Goal: Task Accomplishment & Management: Manage account settings

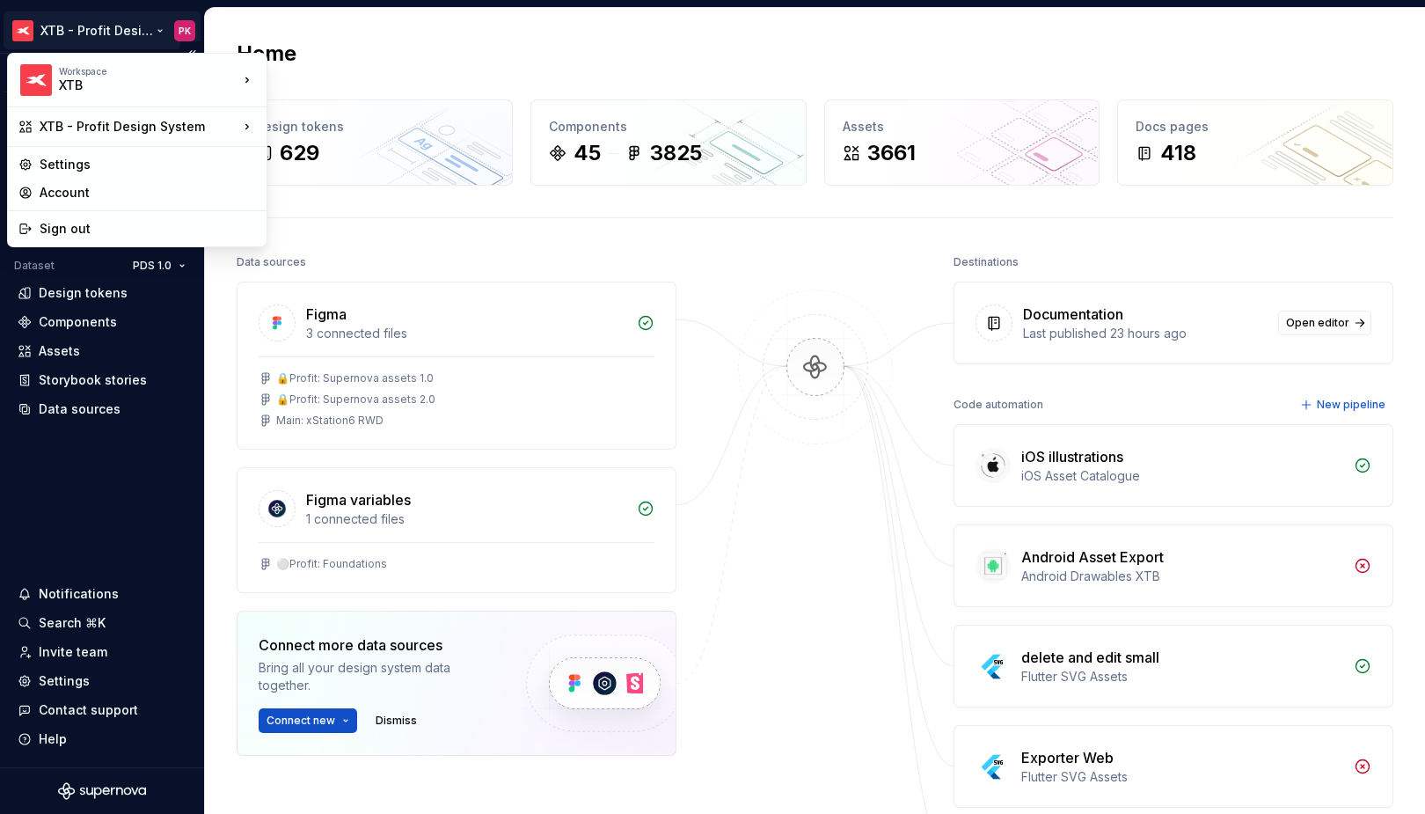
click at [89, 34] on html "XTB - Profit Design System PK Version Current draft Home Documentation Analytic…" at bounding box center [712, 407] width 1425 height 814
click at [116, 159] on div "Settings" at bounding box center [148, 165] width 216 height 18
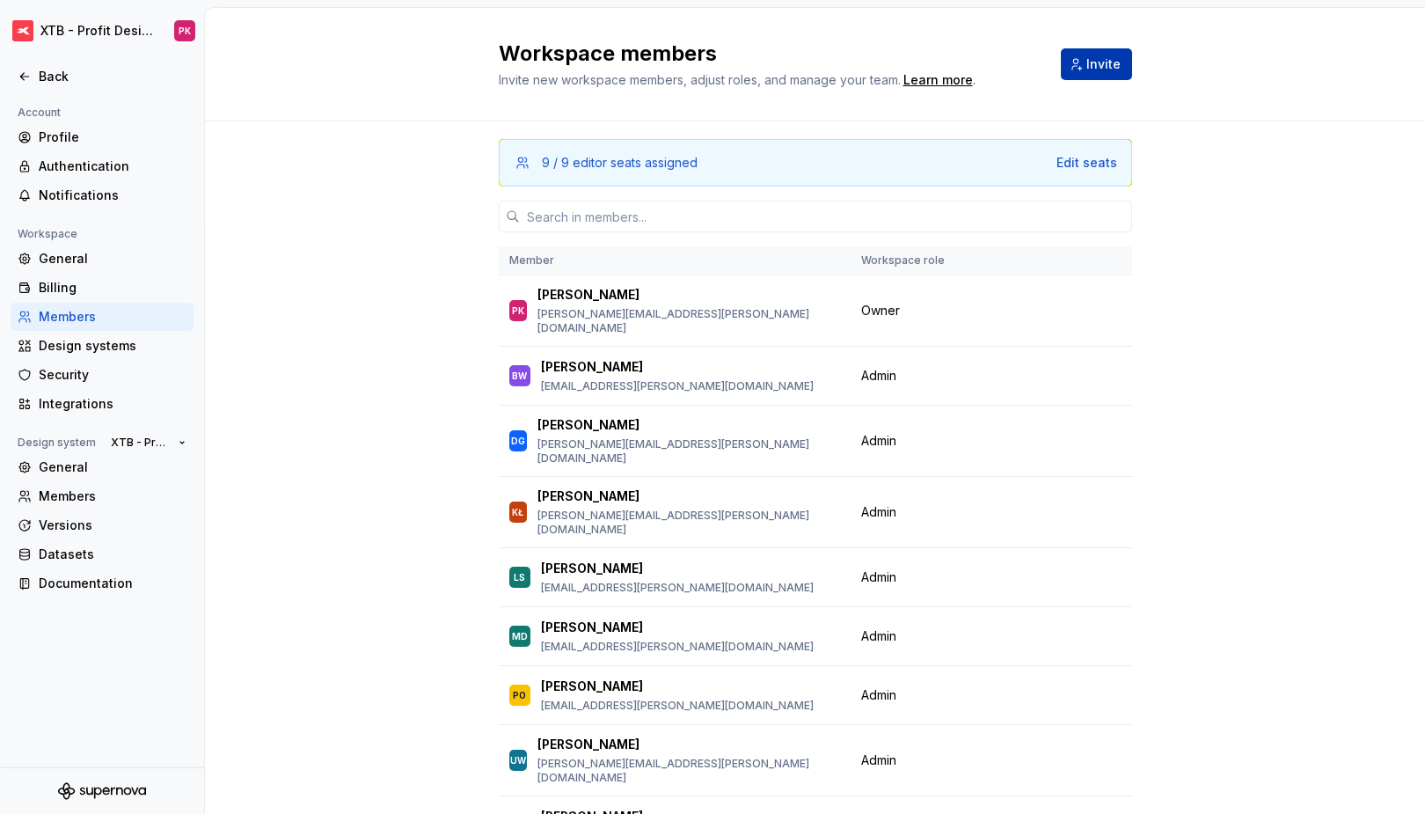
click at [1088, 72] on span "Invite" at bounding box center [1104, 64] width 34 height 18
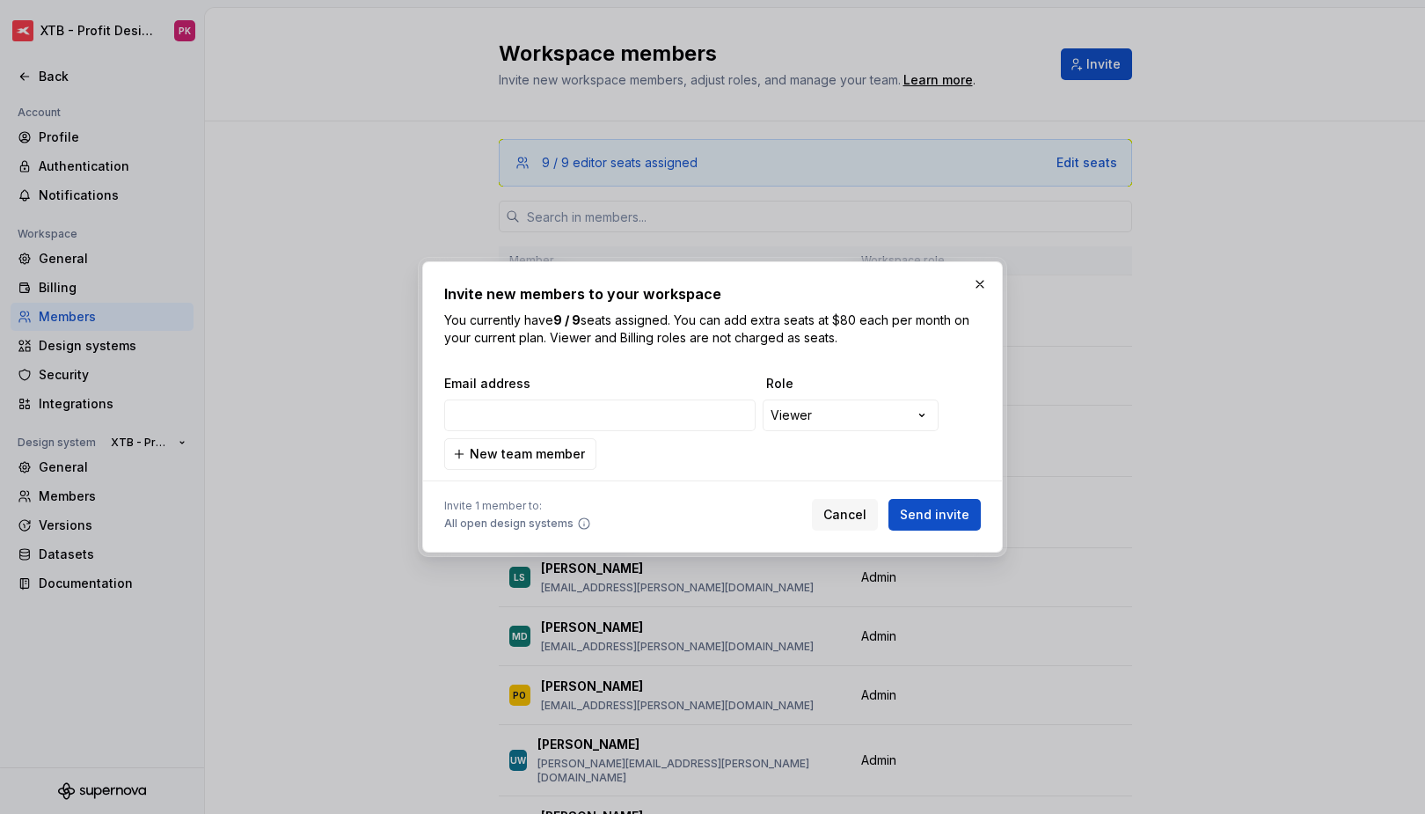
type input "[PERSON_NAME][EMAIL_ADDRESS][DOMAIN_NAME]"
click at [912, 509] on span "Send invite" at bounding box center [935, 515] width 70 height 18
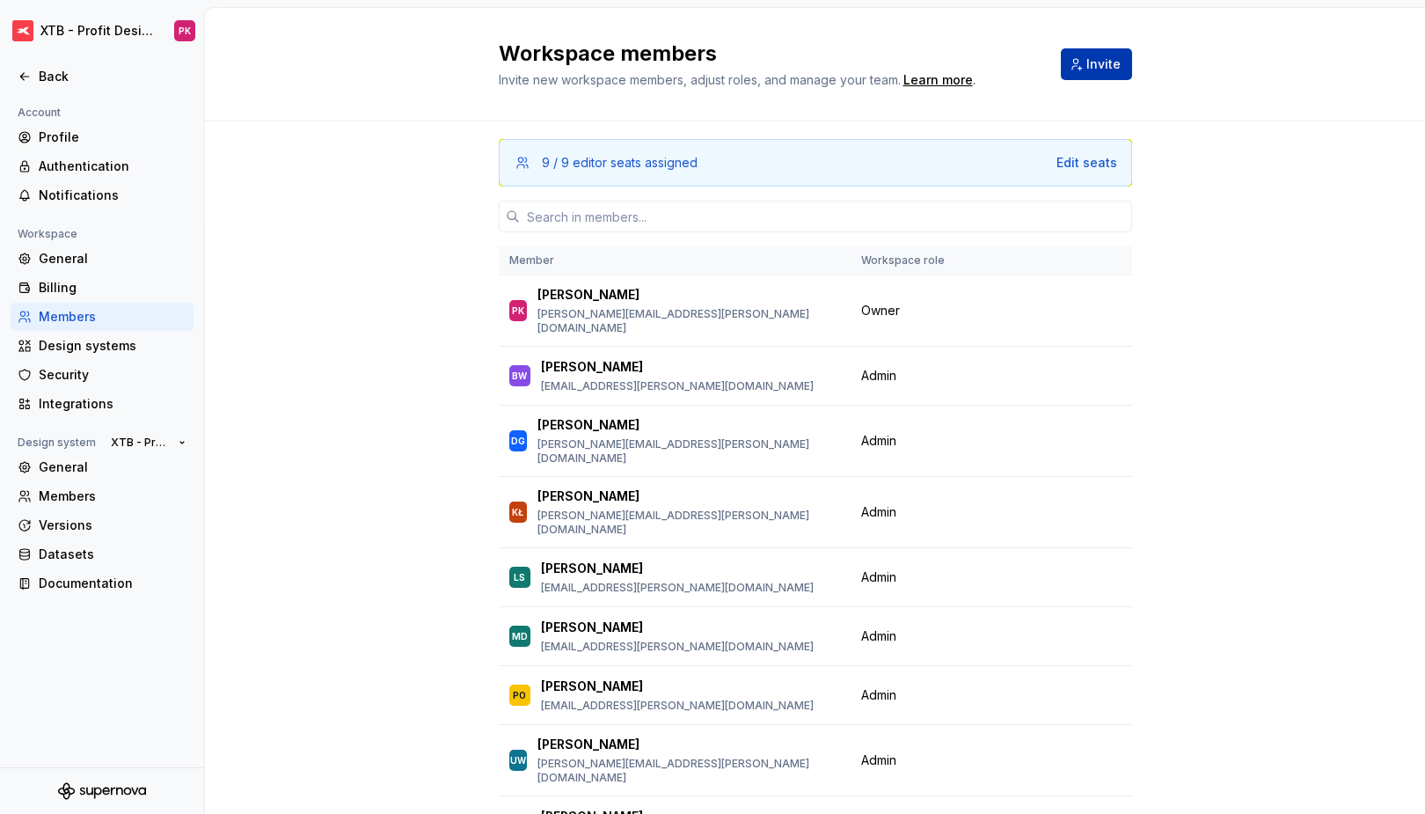
click at [1088, 62] on span "Invite" at bounding box center [1104, 64] width 34 height 18
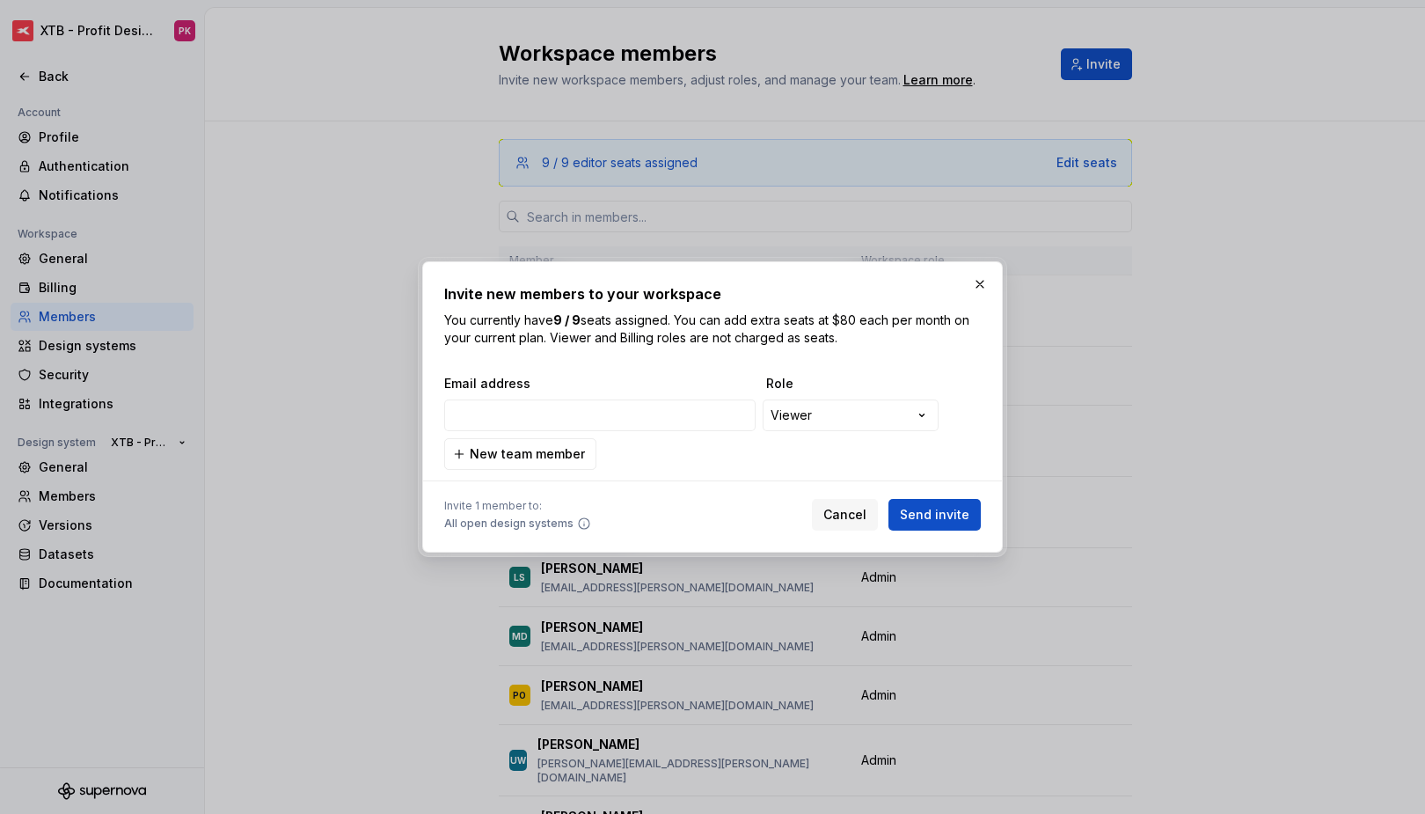
type input "[PERSON_NAME][EMAIL_ADDRESS][DOMAIN_NAME]"
click at [918, 512] on span "Send invite" at bounding box center [935, 515] width 70 height 18
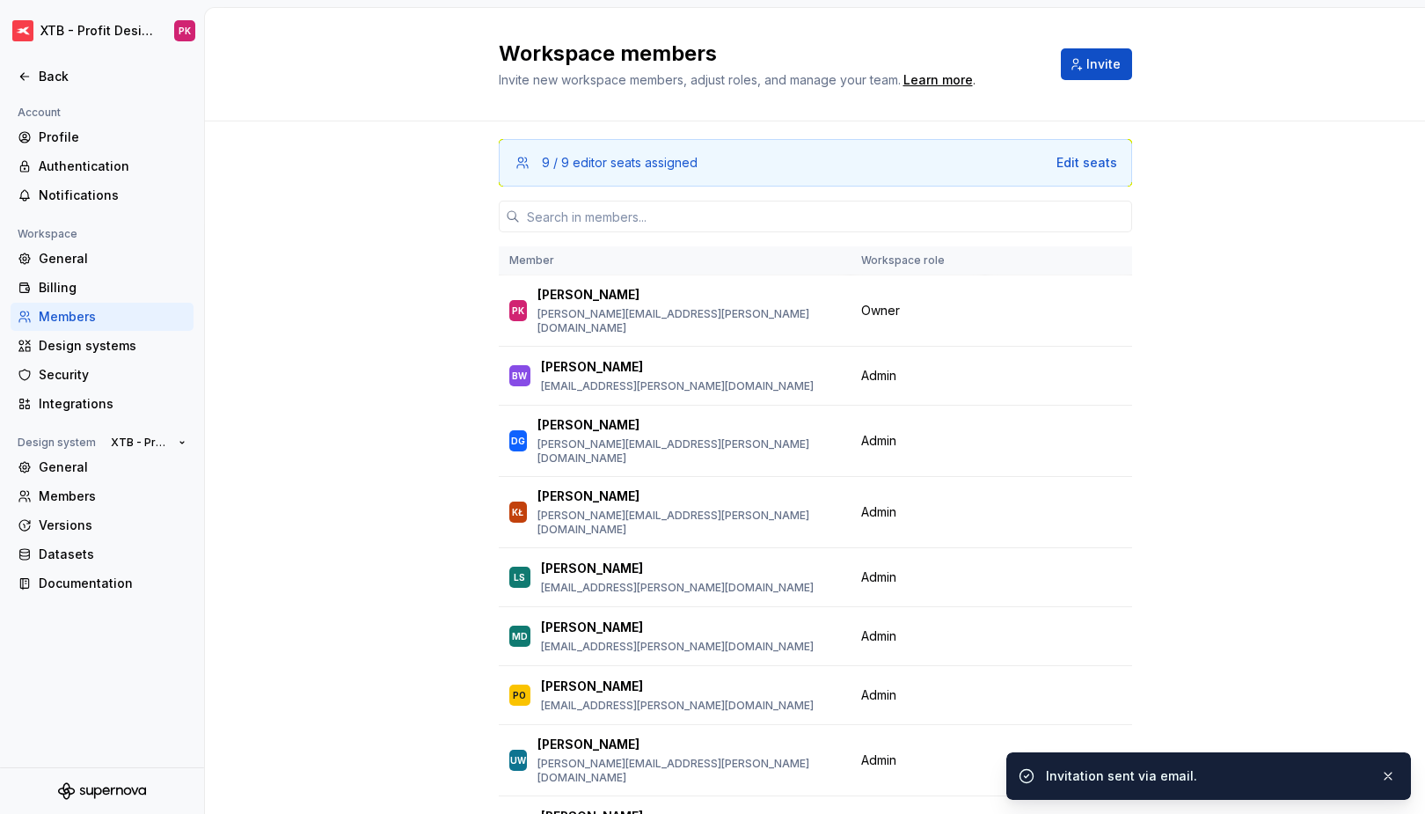
click at [632, 216] on input "text" at bounding box center [826, 217] width 612 height 32
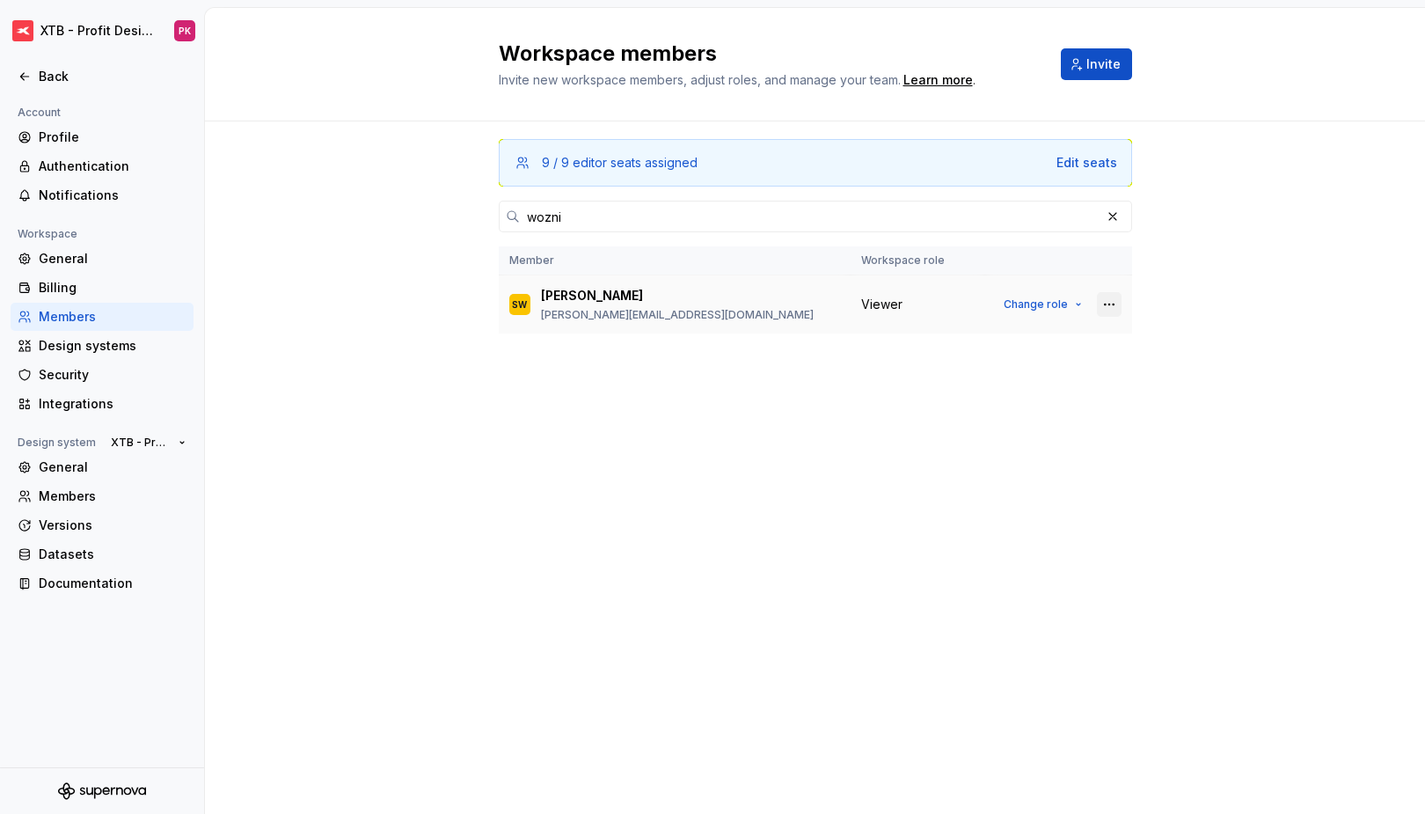
click at [1113, 299] on button "button" at bounding box center [1109, 304] width 25 height 25
click at [1073, 334] on div "Remove from workspace" at bounding box center [1018, 339] width 185 height 18
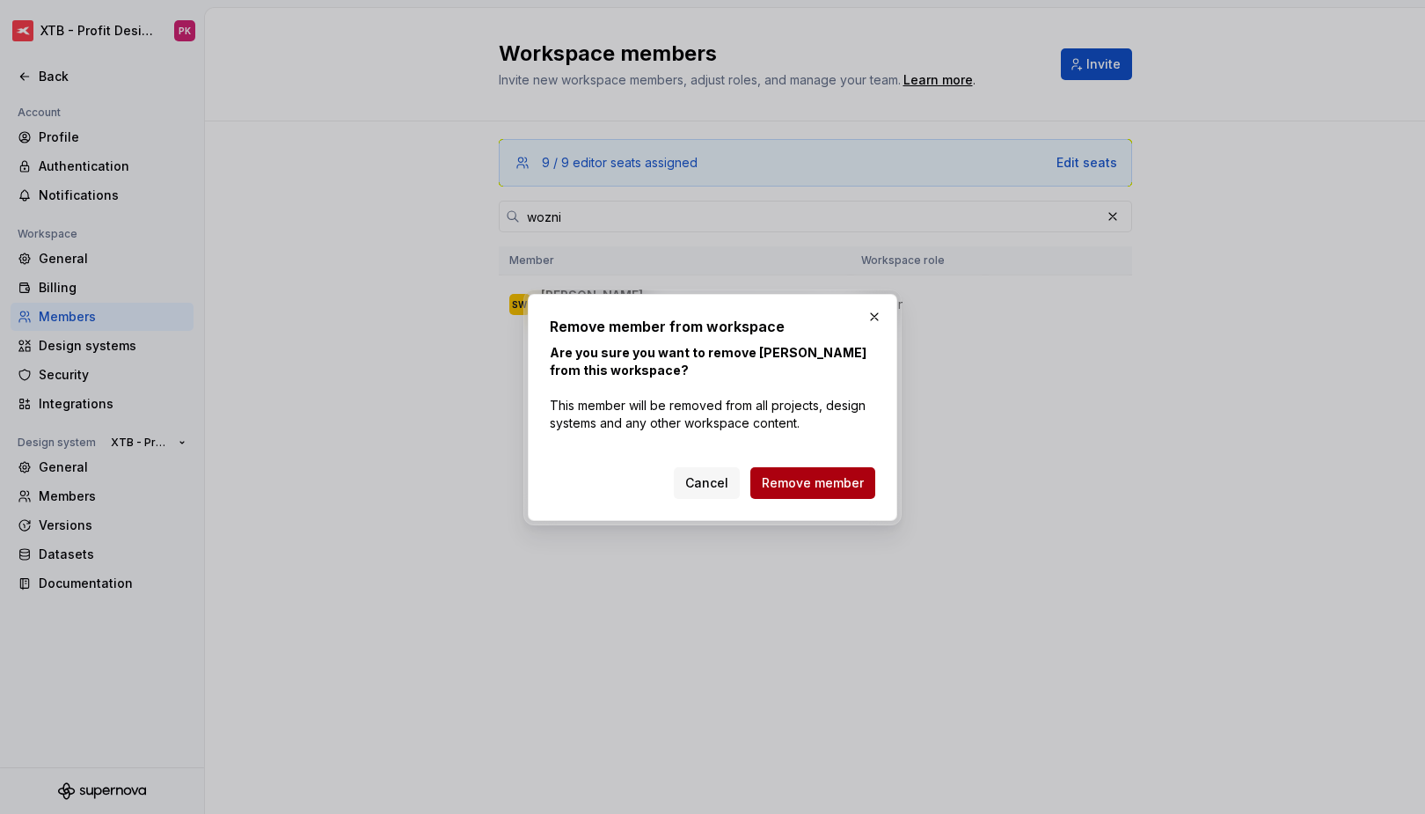
click at [827, 486] on span "Remove member" at bounding box center [813, 483] width 102 height 18
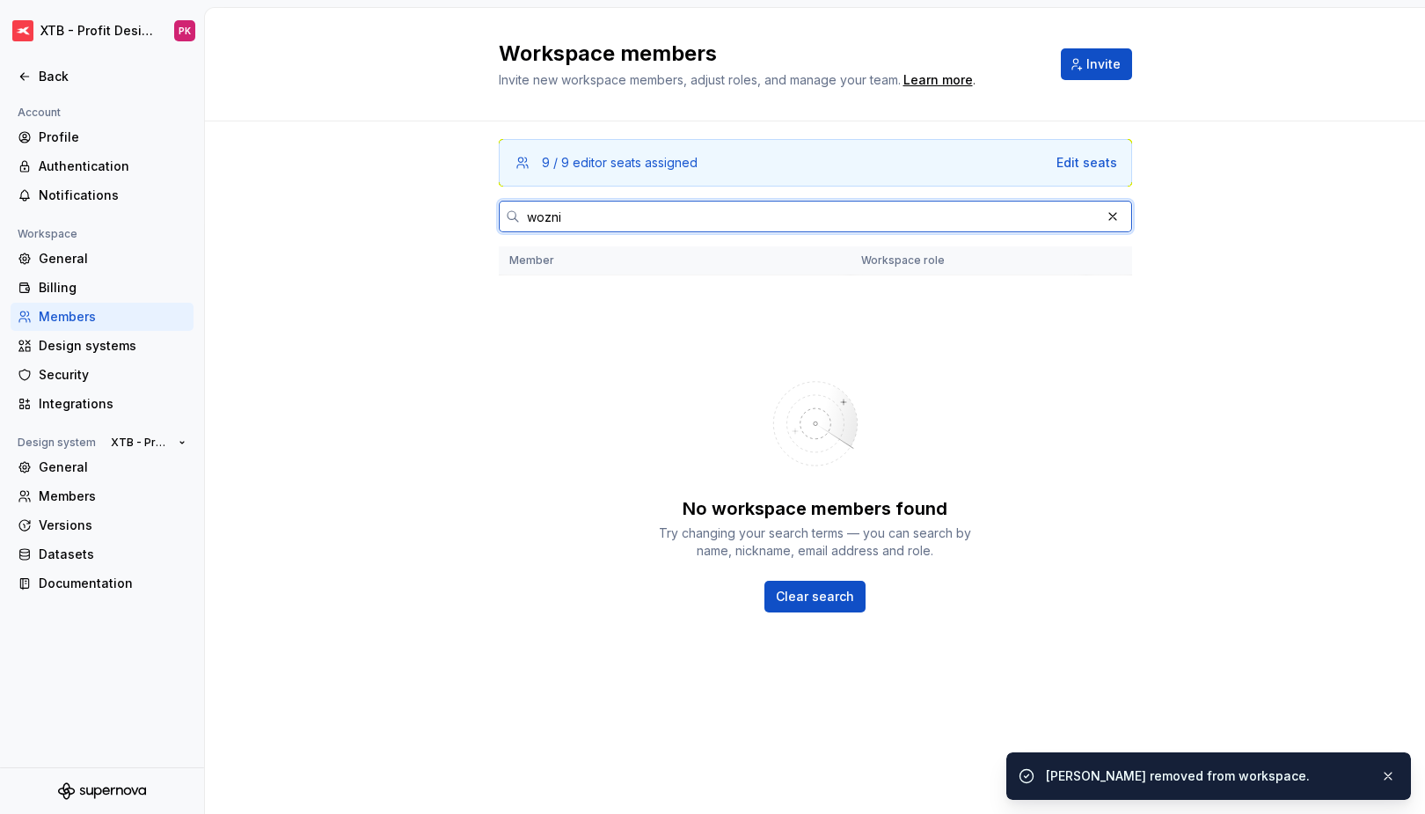
click at [641, 204] on input "wozni" at bounding box center [810, 217] width 581 height 32
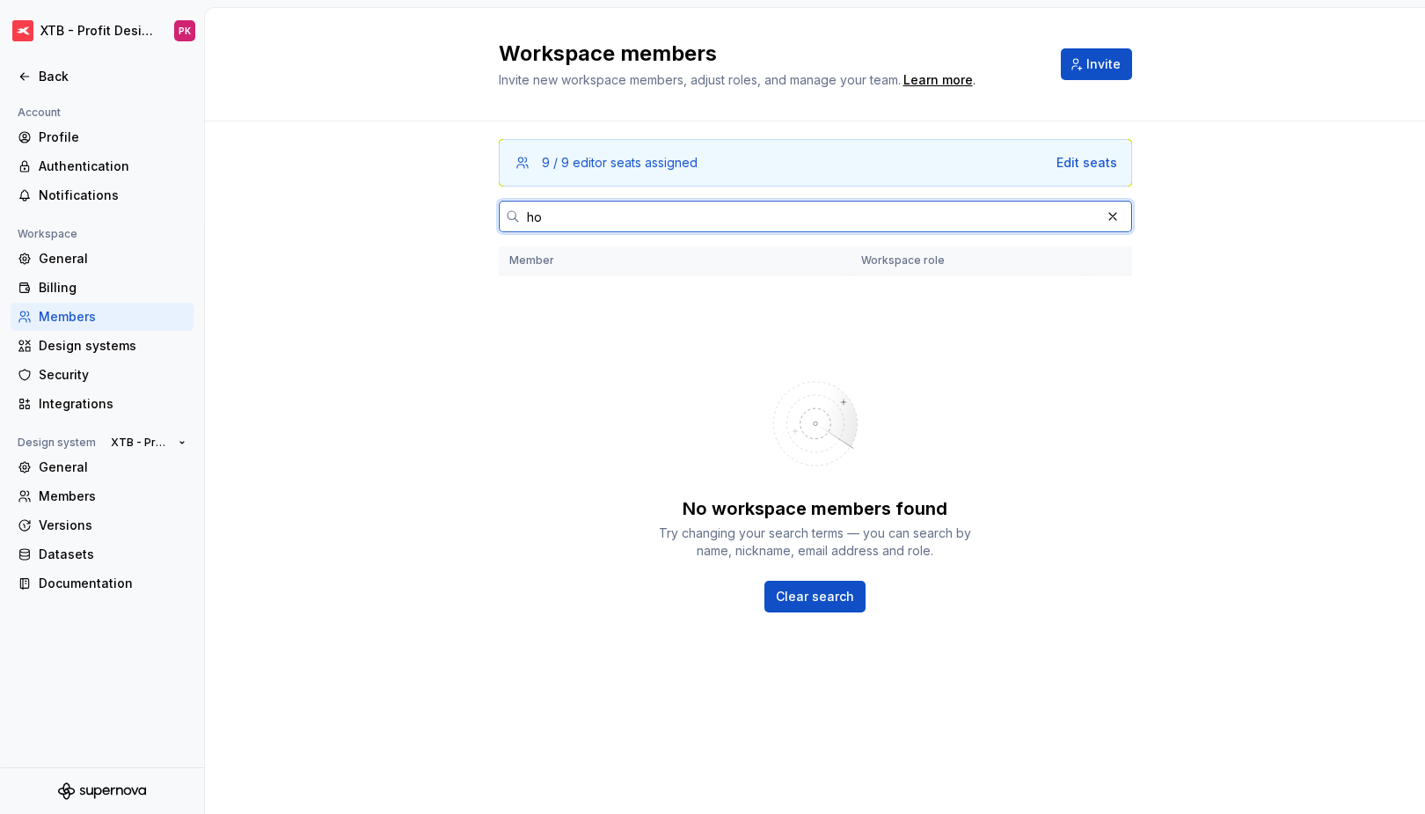
type input "h"
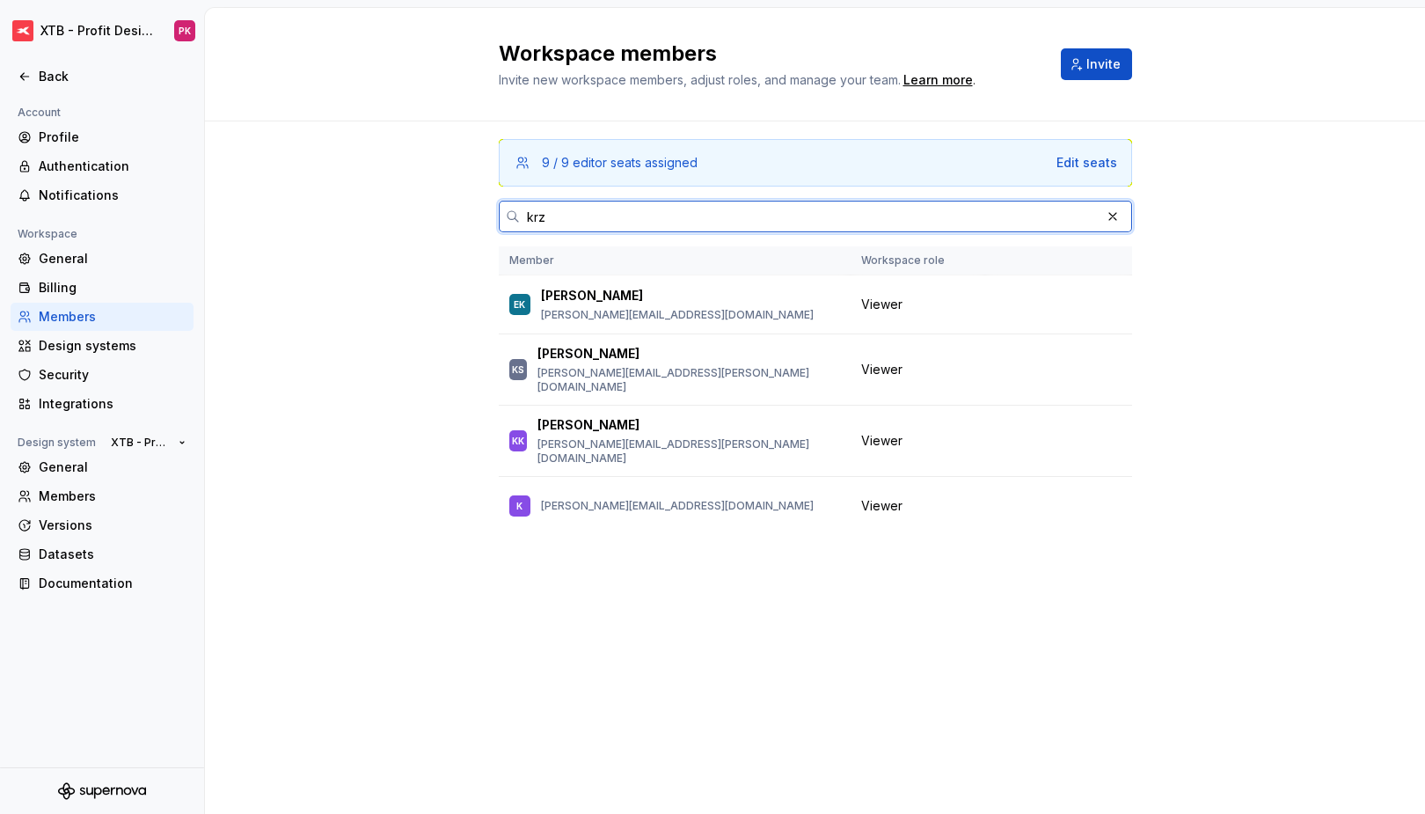
type input "krzy"
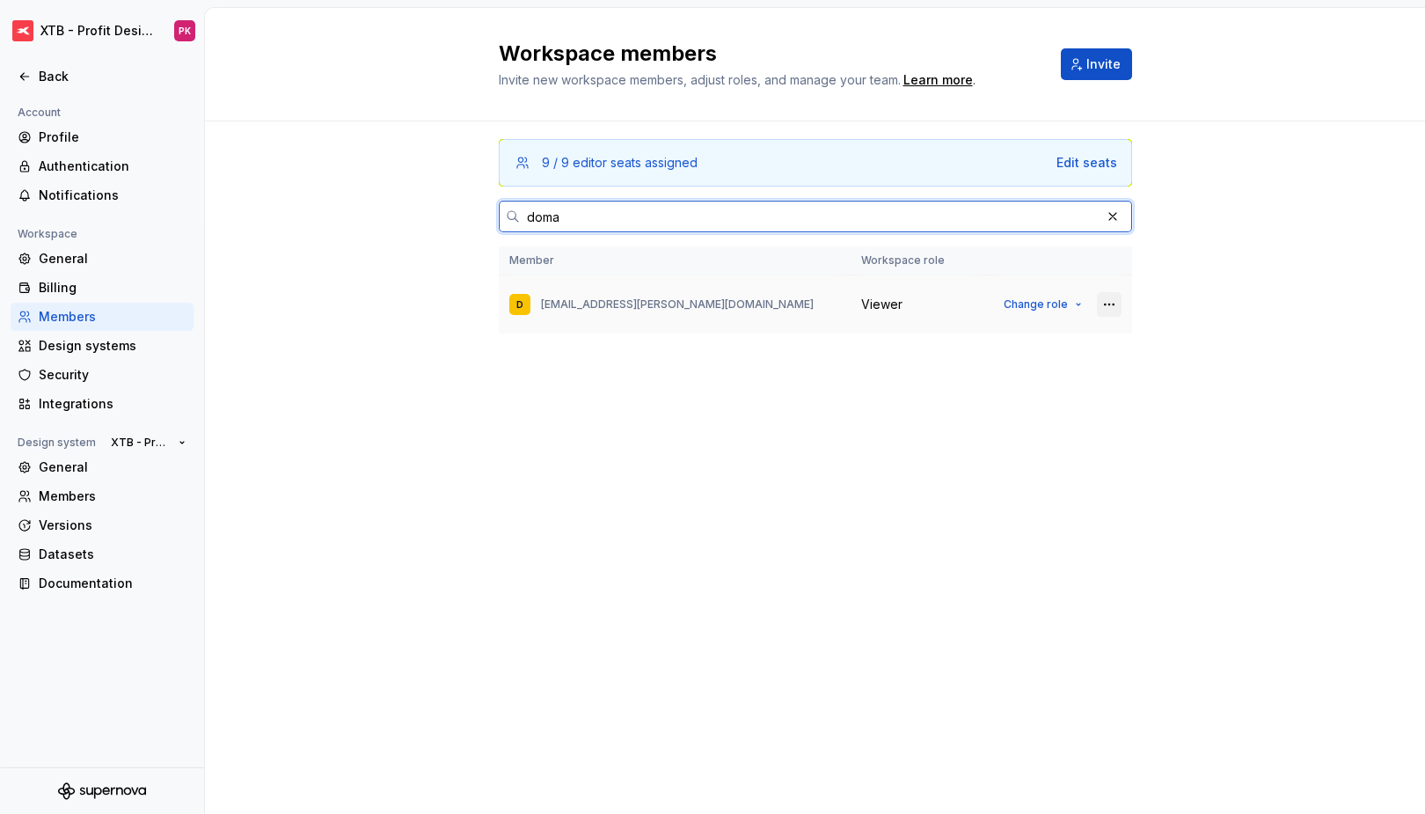
type input "doma"
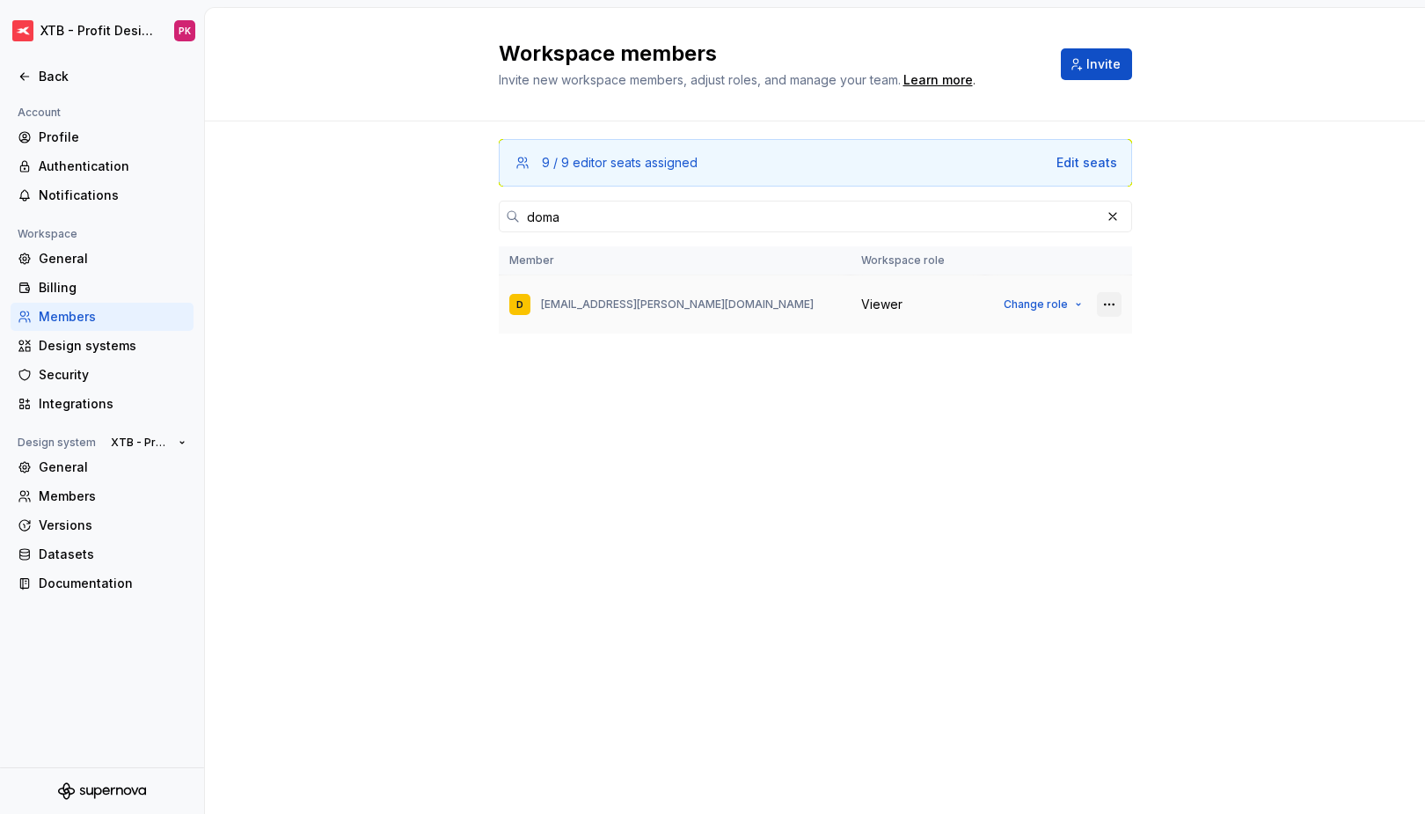
click at [1104, 301] on button "button" at bounding box center [1109, 304] width 25 height 25
click at [1074, 330] on div "Remove from workspace" at bounding box center [1018, 339] width 185 height 18
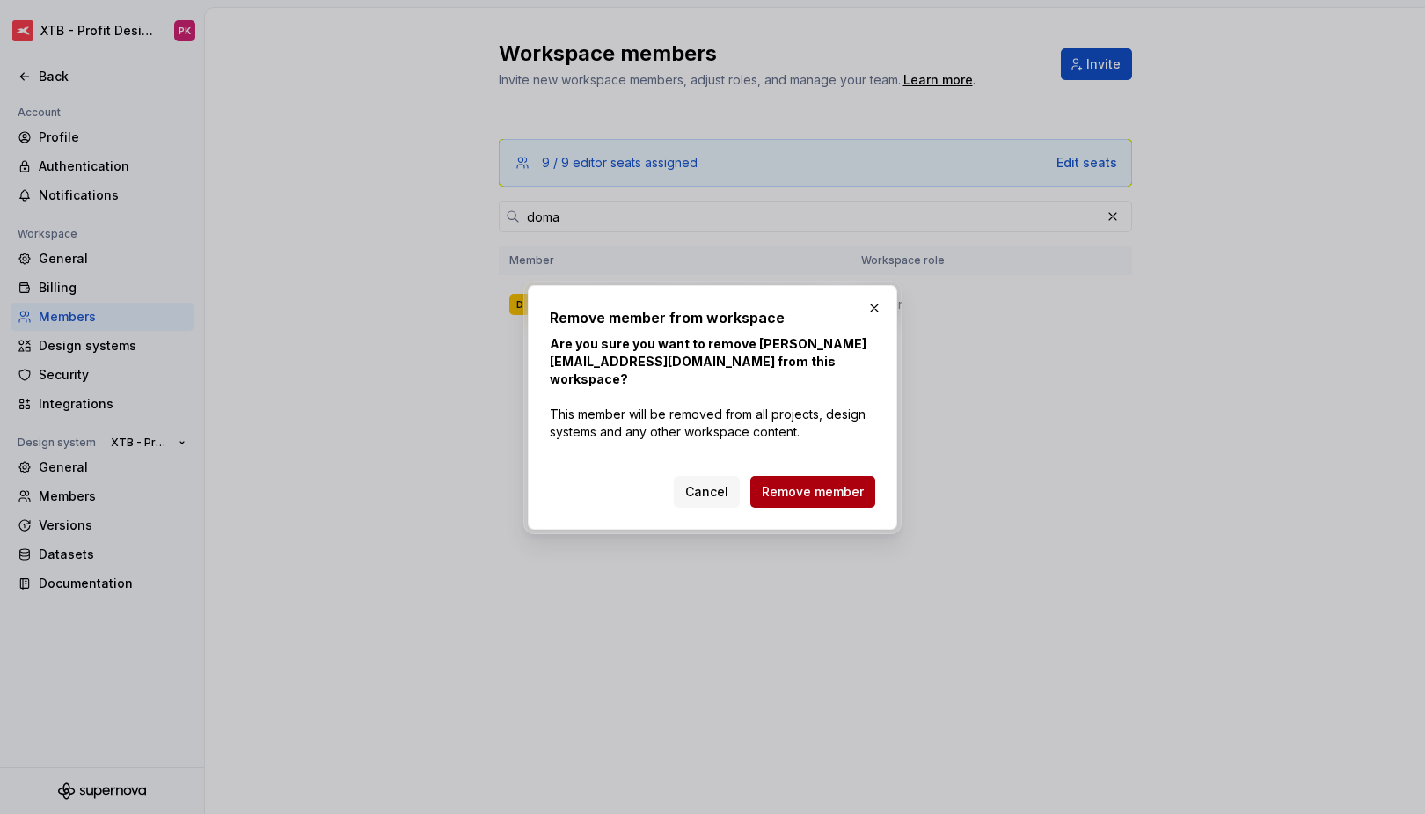
click at [855, 483] on span "Remove member" at bounding box center [813, 492] width 102 height 18
